Goal: Information Seeking & Learning: Learn about a topic

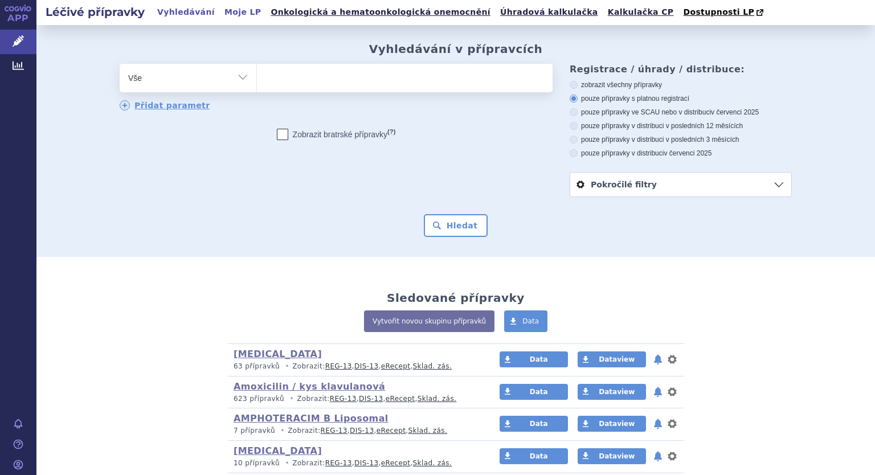
click at [221, 12] on link "Moje LP" at bounding box center [242, 12] width 43 height 15
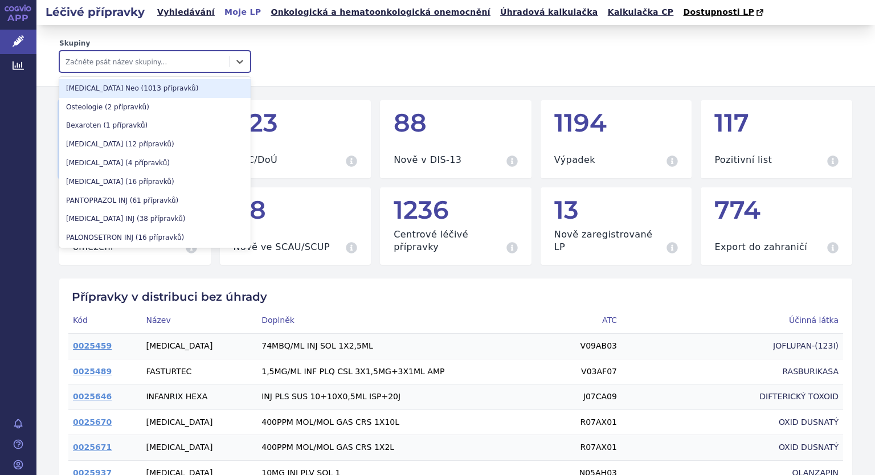
click at [121, 61] on div at bounding box center [145, 62] width 158 height 14
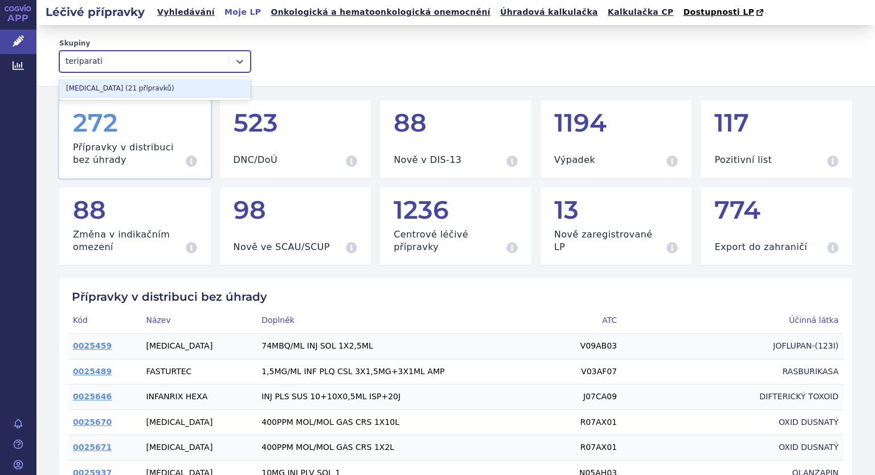
type input "teriparatid"
click at [125, 87] on div "TERIPARATIDE (21 přípravků)" at bounding box center [154, 88] width 191 height 19
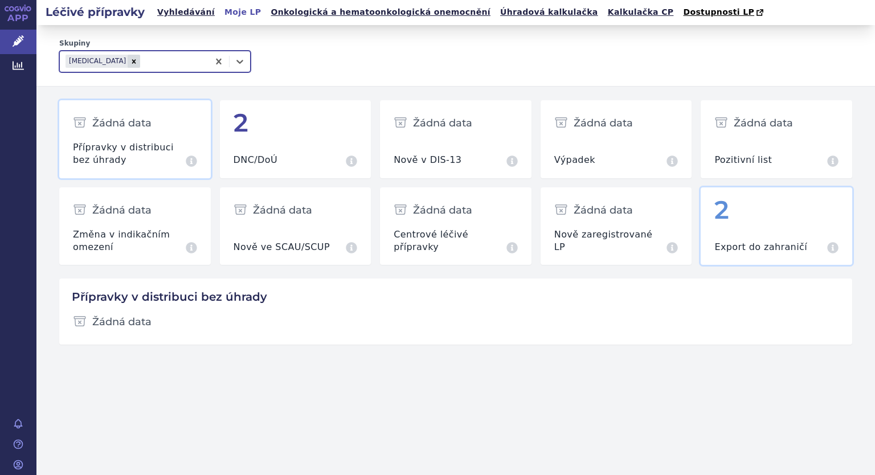
click at [728, 214] on div "2" at bounding box center [776, 210] width 124 height 27
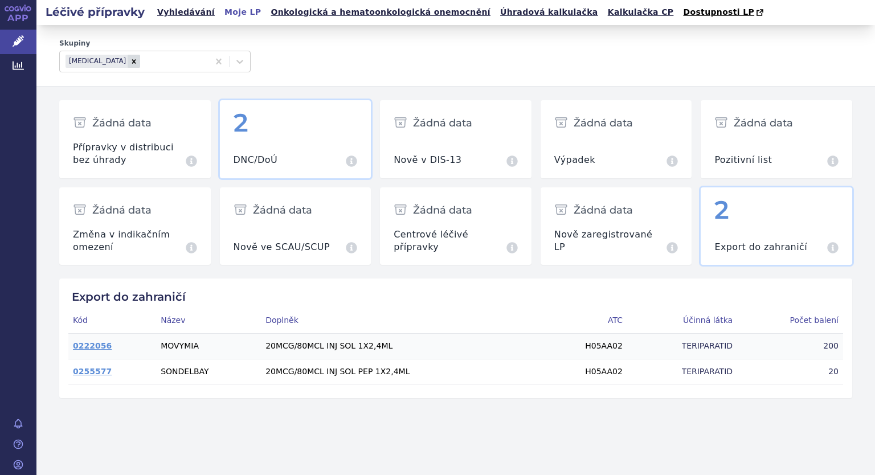
click at [244, 156] on h3 "DNC/DoÚ" at bounding box center [256, 160] width 44 height 13
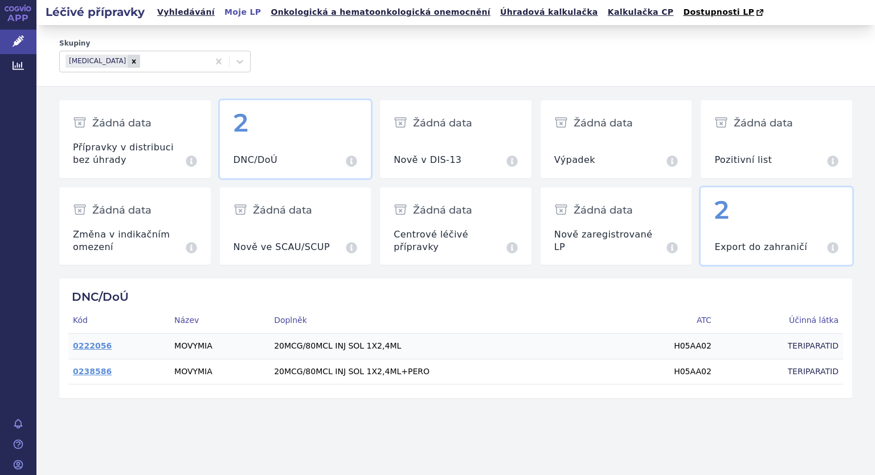
click at [806, 230] on div "Export do zahraničí Přípravky za červenec 2025" at bounding box center [776, 241] width 124 height 26
